Goal: Task Accomplishment & Management: Manage account settings

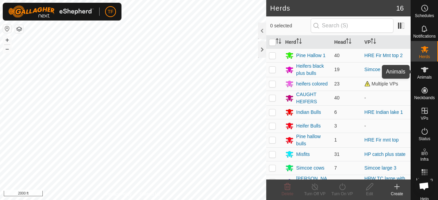
click at [421, 72] on icon at bounding box center [425, 69] width 8 height 5
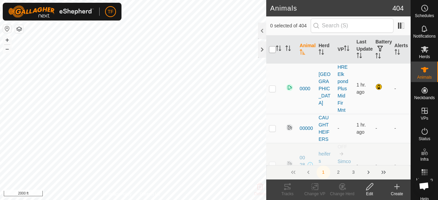
click at [273, 49] on input "checkbox" at bounding box center [272, 49] width 7 height 7
checkbox input "true"
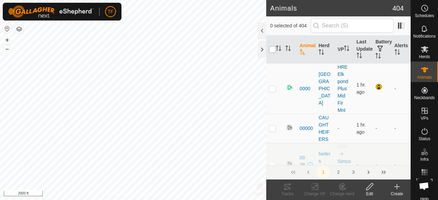
checkbox input "true"
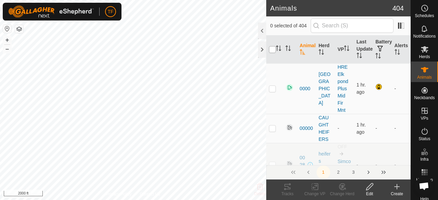
checkbox input "true"
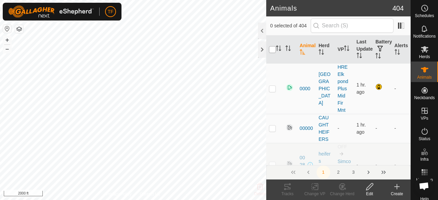
checkbox input "true"
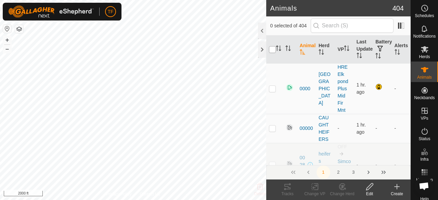
checkbox input "true"
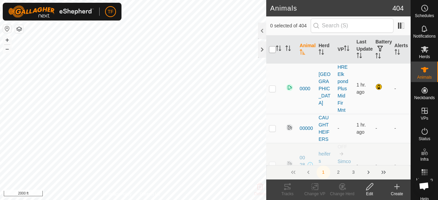
checkbox input "true"
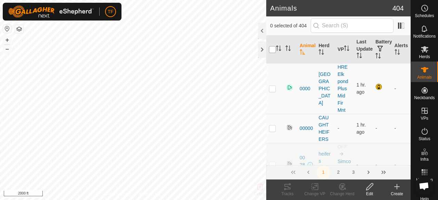
checkbox input "true"
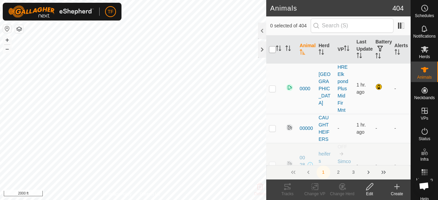
checkbox input "true"
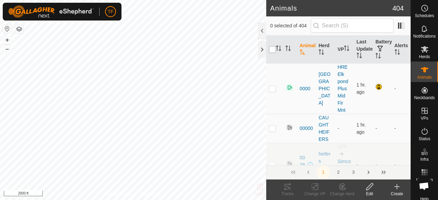
checkbox input "true"
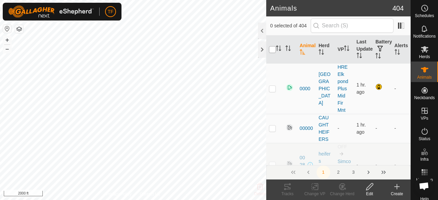
checkbox input "true"
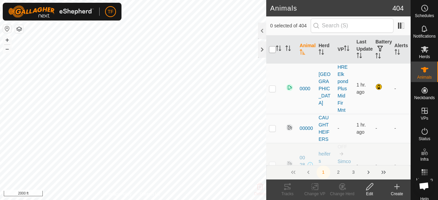
checkbox input "true"
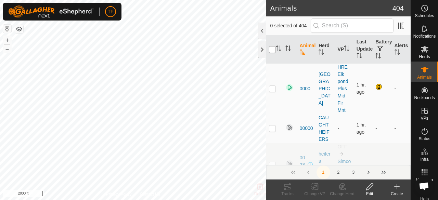
checkbox input "true"
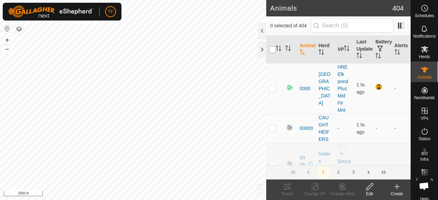
checkbox input "true"
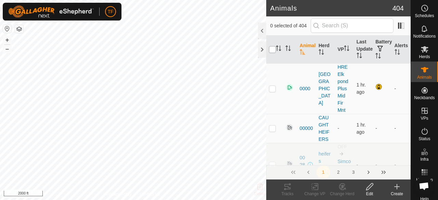
checkbox input "true"
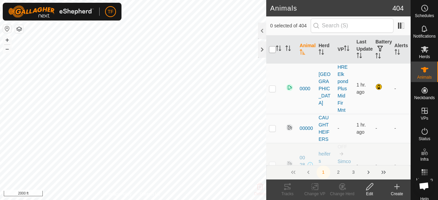
checkbox input "true"
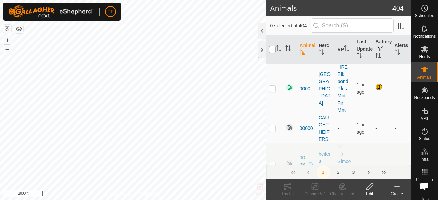
checkbox input "true"
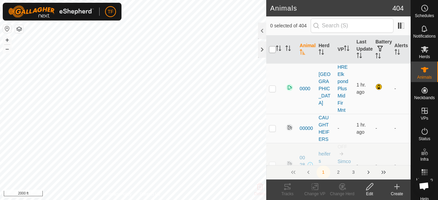
checkbox input "true"
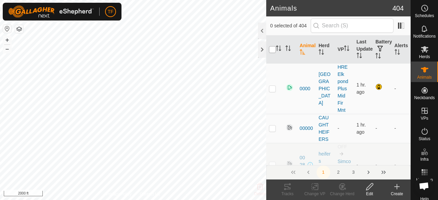
checkbox input "true"
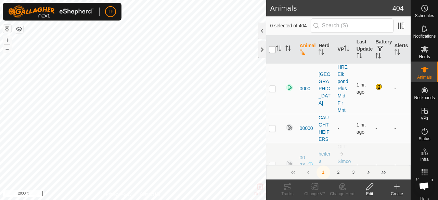
checkbox input "true"
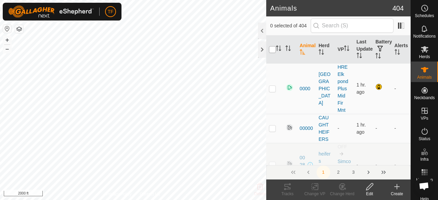
checkbox input "true"
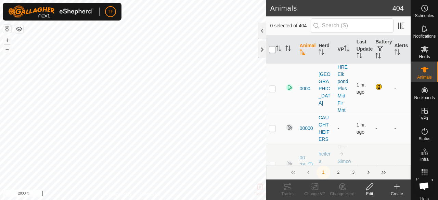
checkbox input "true"
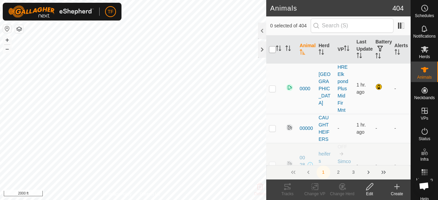
checkbox input "true"
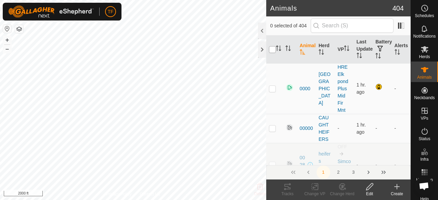
checkbox input "true"
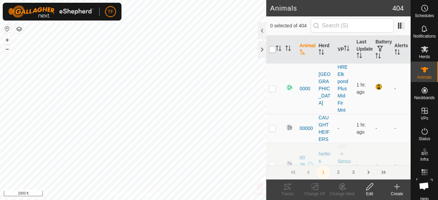
checkbox input "true"
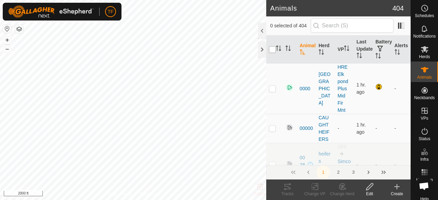
checkbox input "true"
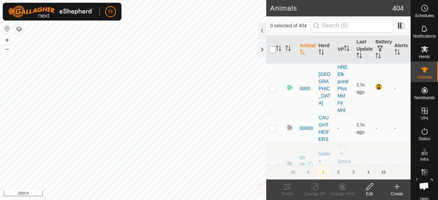
checkbox input "true"
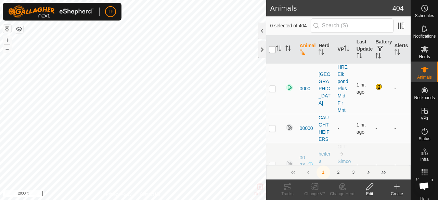
checkbox input "true"
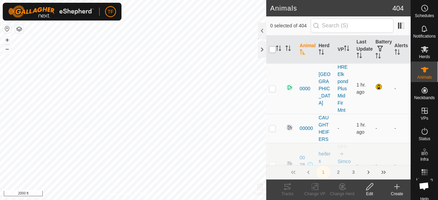
checkbox input "true"
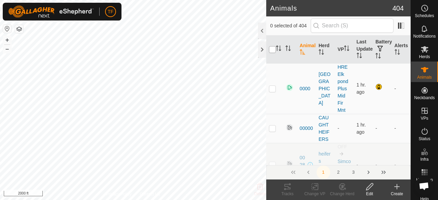
checkbox input "true"
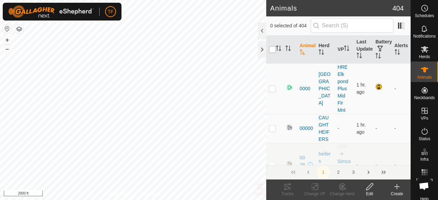
checkbox input "true"
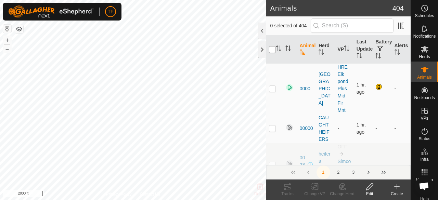
checkbox input "true"
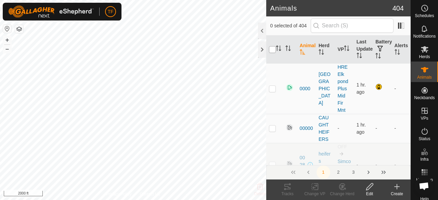
checkbox input "true"
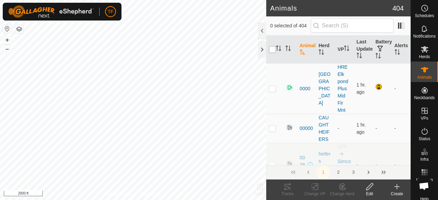
checkbox input "true"
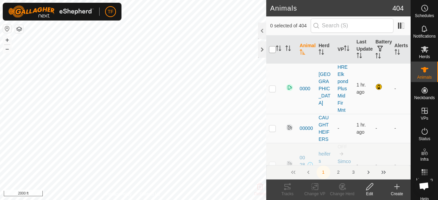
checkbox input "true"
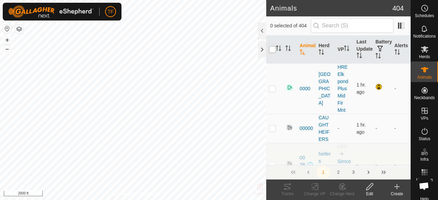
checkbox input "true"
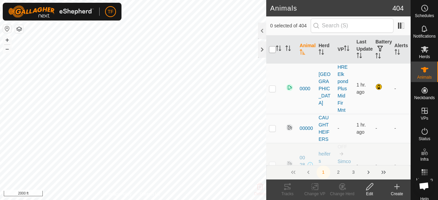
checkbox input "true"
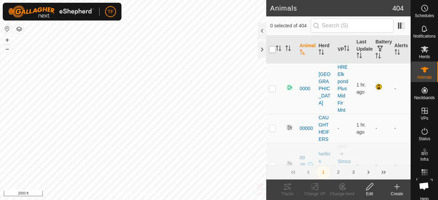
checkbox input "true"
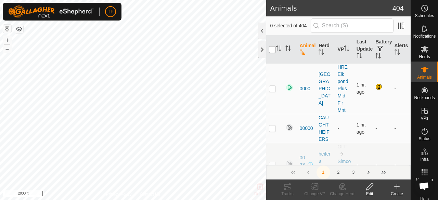
checkbox input "true"
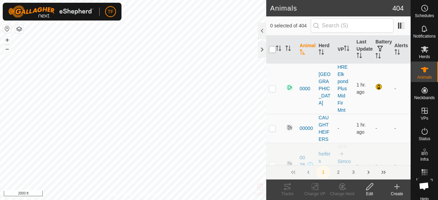
checkbox input "true"
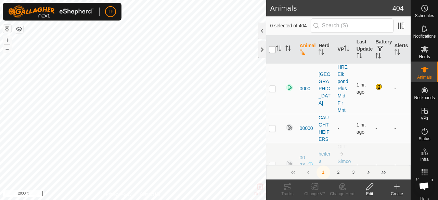
checkbox input "true"
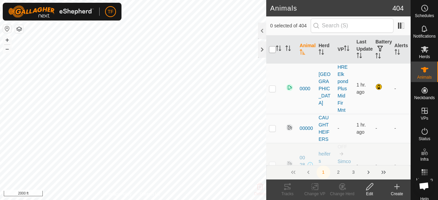
checkbox input "true"
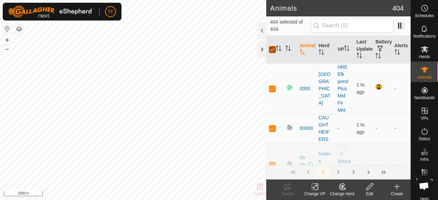
click at [273, 49] on input "checkbox" at bounding box center [272, 49] width 7 height 7
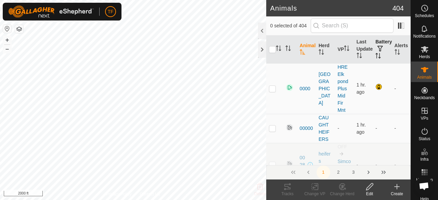
click at [376, 54] on icon "Activate to sort" at bounding box center [378, 55] width 5 height 5
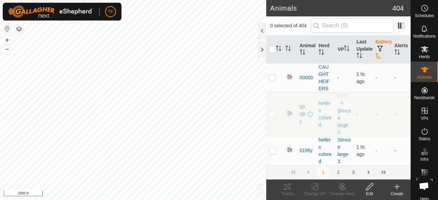
click at [376, 55] on icon "Activate to sort" at bounding box center [378, 55] width 5 height 5
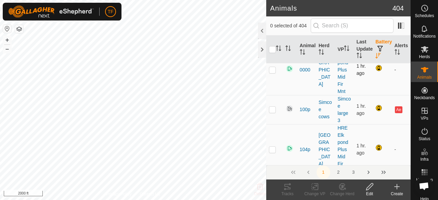
scroll to position [617, 0]
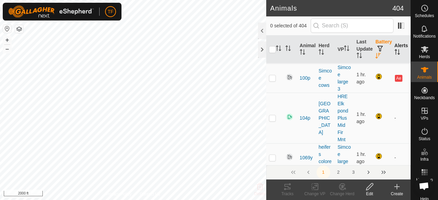
click at [395, 51] on icon "Activate to sort" at bounding box center [397, 51] width 5 height 5
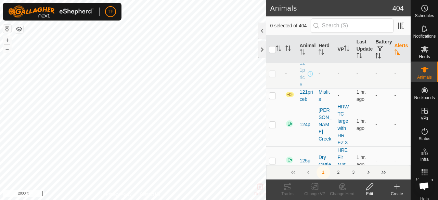
scroll to position [0, 0]
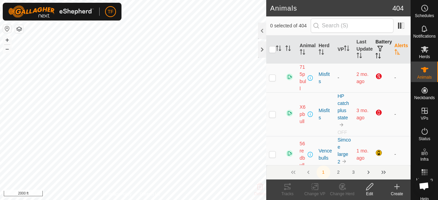
click at [395, 53] on icon "Activate to sort" at bounding box center [397, 51] width 5 height 5
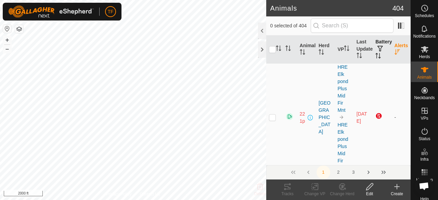
click at [376, 56] on icon "Activate to sort" at bounding box center [378, 55] width 5 height 5
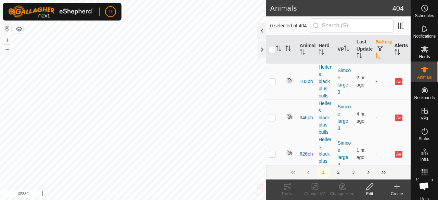
click at [376, 56] on icon "Activate to sort" at bounding box center [378, 55] width 5 height 5
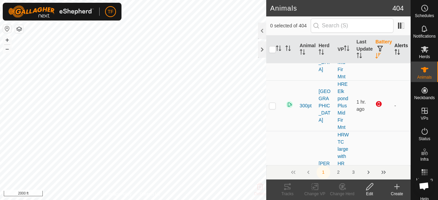
scroll to position [274, 0]
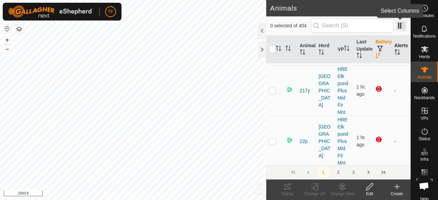
click at [402, 24] on span at bounding box center [401, 25] width 11 height 11
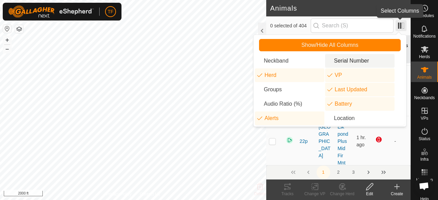
click at [401, 28] on span at bounding box center [401, 25] width 11 height 11
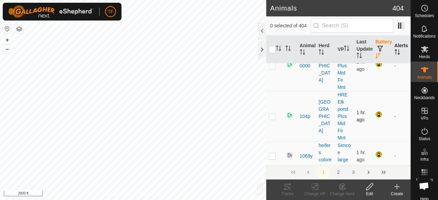
scroll to position [1199, 0]
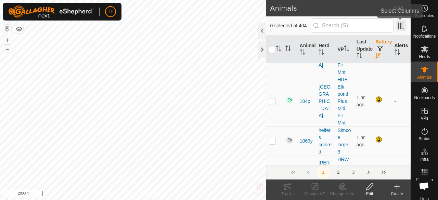
click at [401, 28] on span at bounding box center [401, 25] width 11 height 11
click at [261, 34] on div at bounding box center [262, 31] width 8 height 16
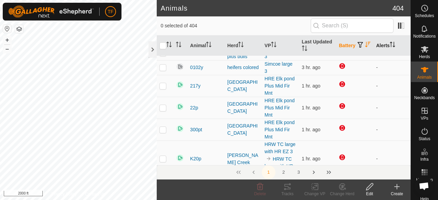
scroll to position [0, 0]
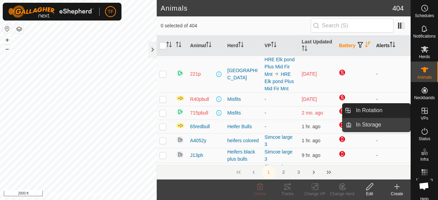
click at [402, 124] on link "In Storage" at bounding box center [381, 125] width 59 height 14
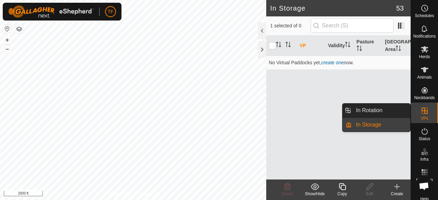
click at [381, 124] on link "In Storage" at bounding box center [381, 125] width 59 height 14
click at [421, 114] on icon at bounding box center [425, 111] width 8 height 8
click at [387, 114] on link "In Rotation" at bounding box center [381, 111] width 59 height 14
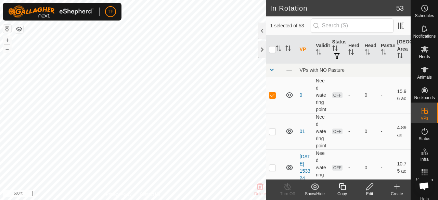
click at [371, 188] on icon at bounding box center [370, 187] width 9 height 8
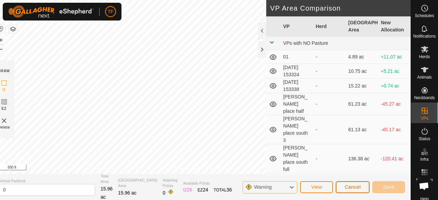
click at [339, 189] on button "Cancel" at bounding box center [353, 188] width 34 height 12
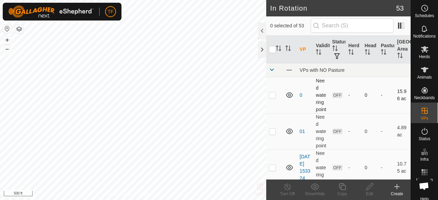
click at [273, 98] on p-checkbox at bounding box center [272, 94] width 7 height 5
click at [420, 57] on span "Herds" at bounding box center [424, 57] width 11 height 4
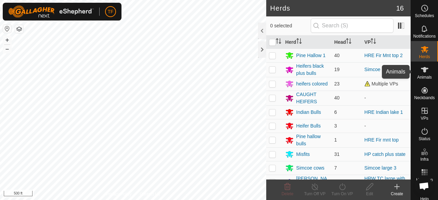
drag, startPoint x: 419, startPoint y: 73, endPoint x: 422, endPoint y: 52, distance: 21.8
click at [421, 73] on icon at bounding box center [425, 70] width 8 height 8
click at [420, 57] on span "Herds" at bounding box center [424, 57] width 11 height 4
click at [422, 52] on icon at bounding box center [425, 49] width 8 height 8
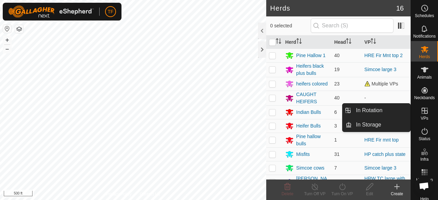
click at [425, 111] on icon at bounding box center [425, 111] width 8 height 8
click at [375, 108] on link "In Rotation" at bounding box center [381, 111] width 59 height 14
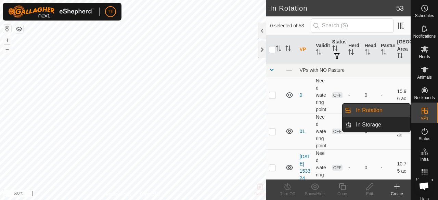
drag, startPoint x: 410, startPoint y: 111, endPoint x: 401, endPoint y: 110, distance: 9.3
click at [401, 110] on link "In Rotation" at bounding box center [381, 111] width 59 height 14
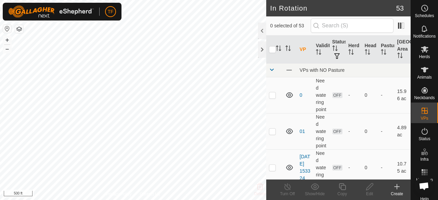
click at [425, 188] on span "Open chat" at bounding box center [424, 187] width 11 height 9
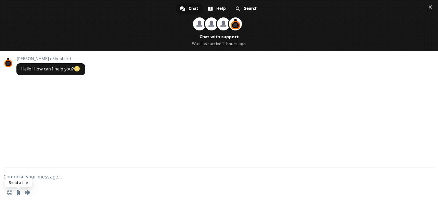
click at [17, 194] on input "Send a file" at bounding box center [18, 192] width 5 height 5
drag, startPoint x: 27, startPoint y: 156, endPoint x: 29, endPoint y: 129, distance: 26.5
click at [29, 131] on div "[PERSON_NAME] eShepherd Hello! How can I help you?" at bounding box center [219, 109] width 438 height 117
click at [191, 44] on span at bounding box center [219, 25] width 438 height 51
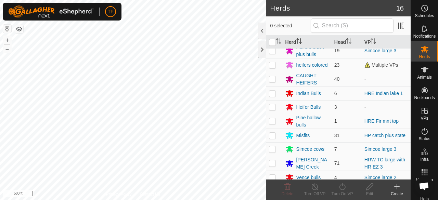
scroll to position [34, 0]
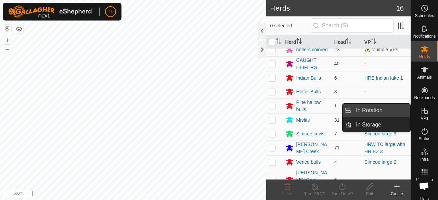
drag, startPoint x: 408, startPoint y: 112, endPoint x: 368, endPoint y: 110, distance: 40.1
click at [368, 110] on link "In Rotation" at bounding box center [381, 111] width 59 height 14
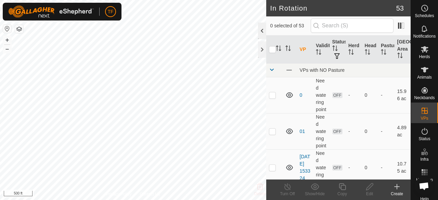
click at [261, 31] on div at bounding box center [262, 31] width 8 height 16
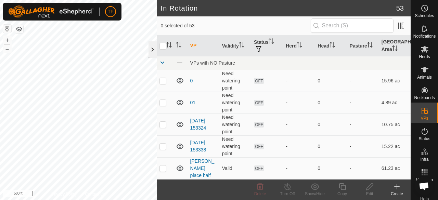
click at [152, 48] on div at bounding box center [153, 49] width 8 height 16
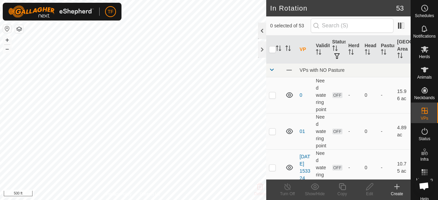
click at [264, 29] on div at bounding box center [262, 31] width 8 height 16
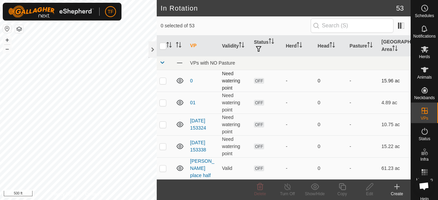
click at [164, 79] on p-checkbox at bounding box center [163, 80] width 7 height 5
click at [163, 80] on p-checkbox at bounding box center [163, 80] width 7 height 5
click at [154, 50] on div at bounding box center [153, 49] width 8 height 16
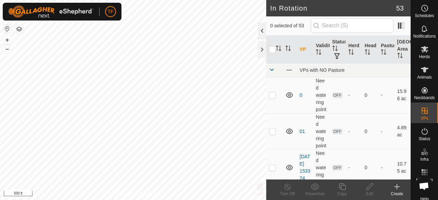
click at [262, 34] on div at bounding box center [262, 31] width 8 height 16
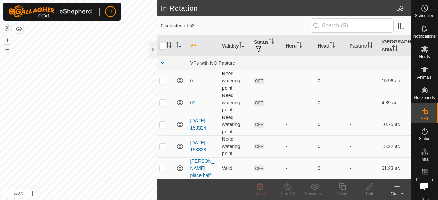
click at [163, 79] on p-checkbox at bounding box center [163, 80] width 7 height 5
click at [260, 186] on icon at bounding box center [260, 187] width 8 height 8
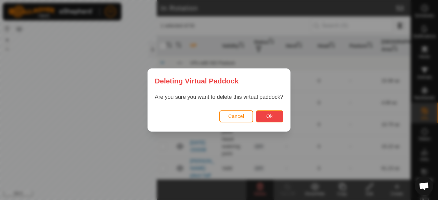
click at [264, 117] on button "Ok" at bounding box center [269, 117] width 27 height 12
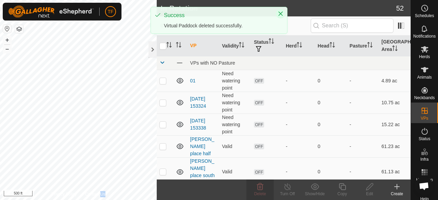
click at [281, 13] on icon "Close" at bounding box center [280, 13] width 5 height 5
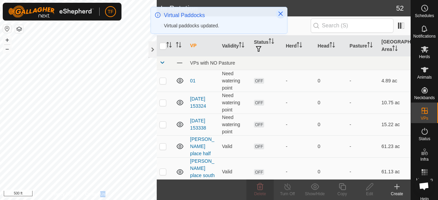
click at [283, 15] on icon "Close" at bounding box center [280, 13] width 5 height 5
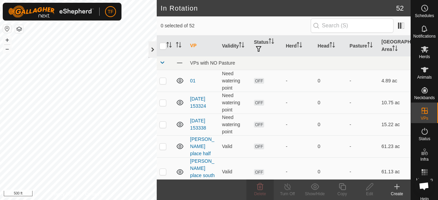
click at [151, 51] on div at bounding box center [153, 49] width 8 height 16
